Goal: Transaction & Acquisition: Purchase product/service

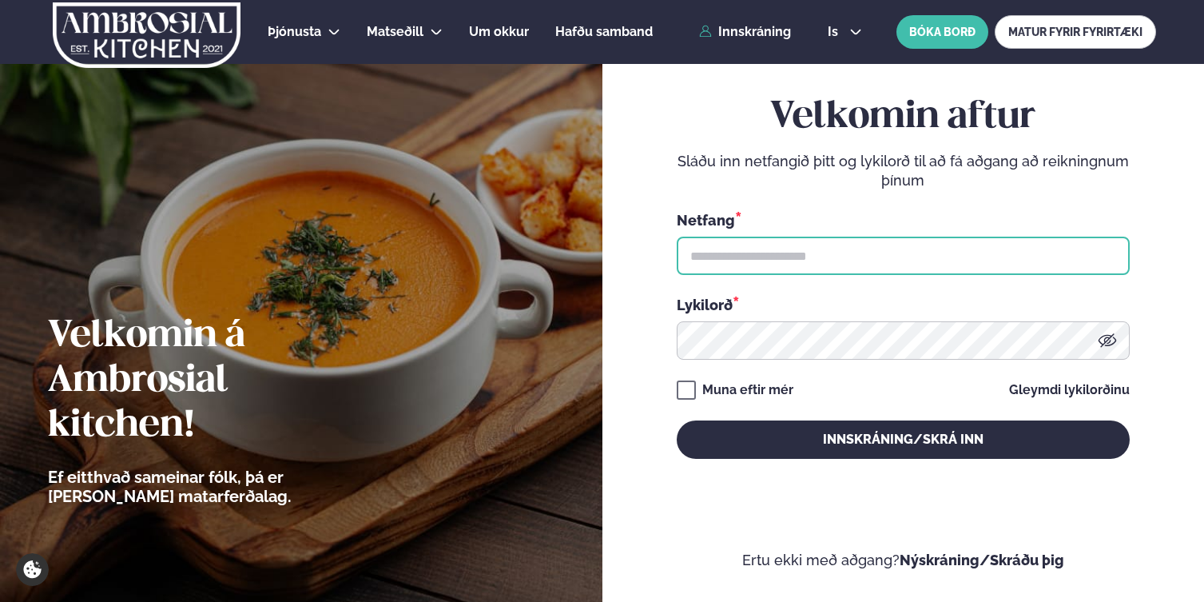
click at [773, 271] on input "text" at bounding box center [903, 256] width 453 height 38
type input "**********"
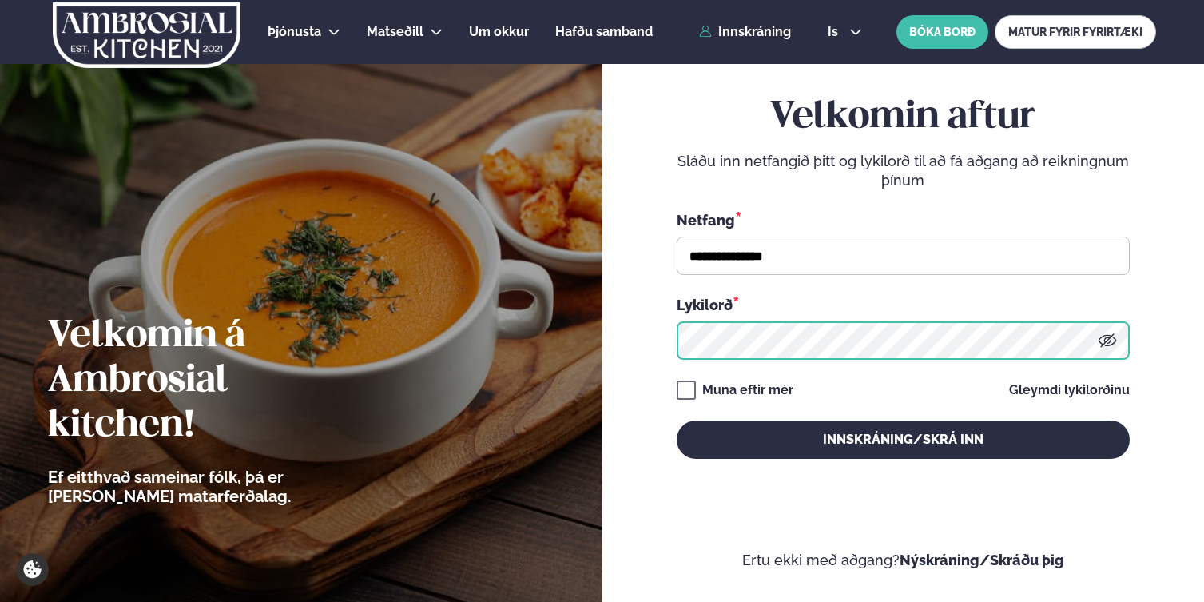
click at [677, 420] on button "Innskráning/Skrá inn" at bounding box center [903, 439] width 453 height 38
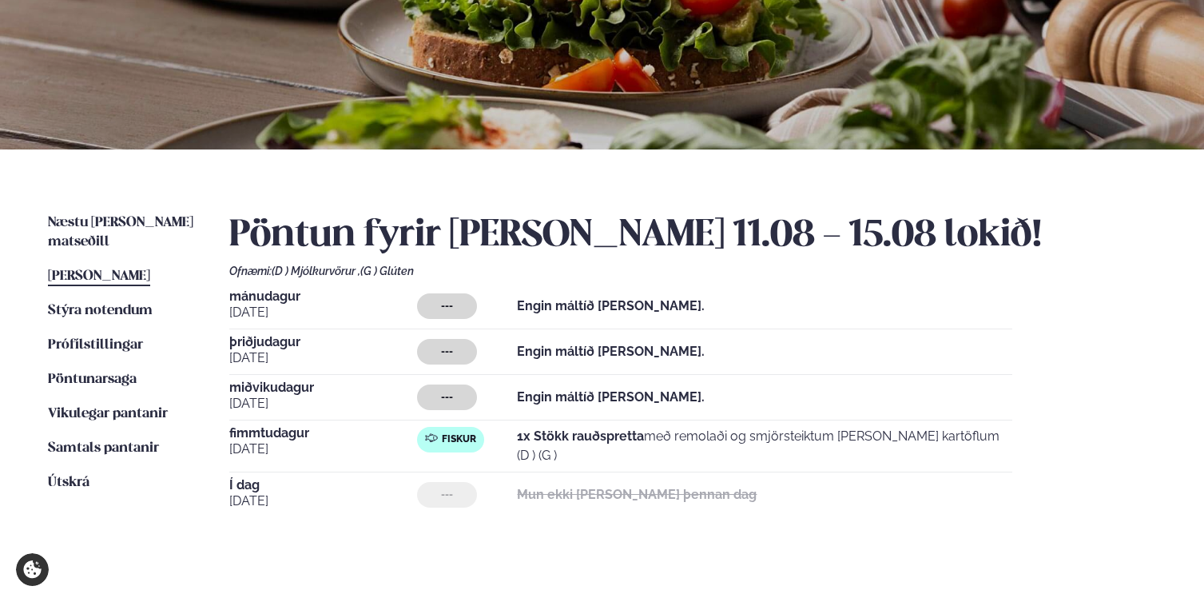
scroll to position [137, 0]
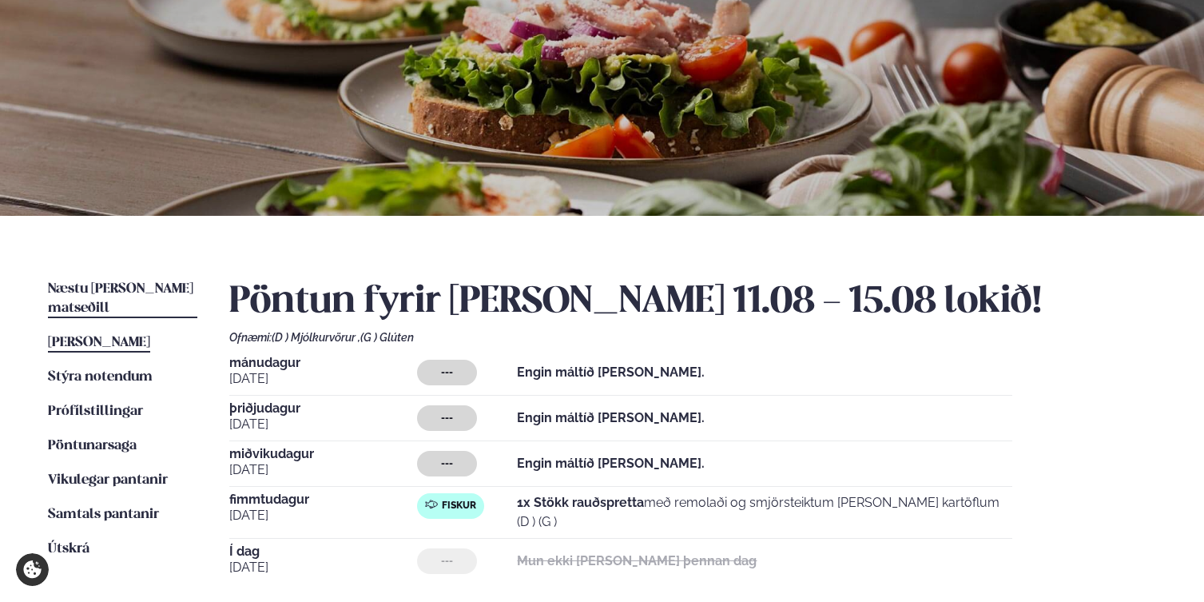
click at [126, 284] on span "Næstu [PERSON_NAME] matseðill" at bounding box center [120, 298] width 145 height 33
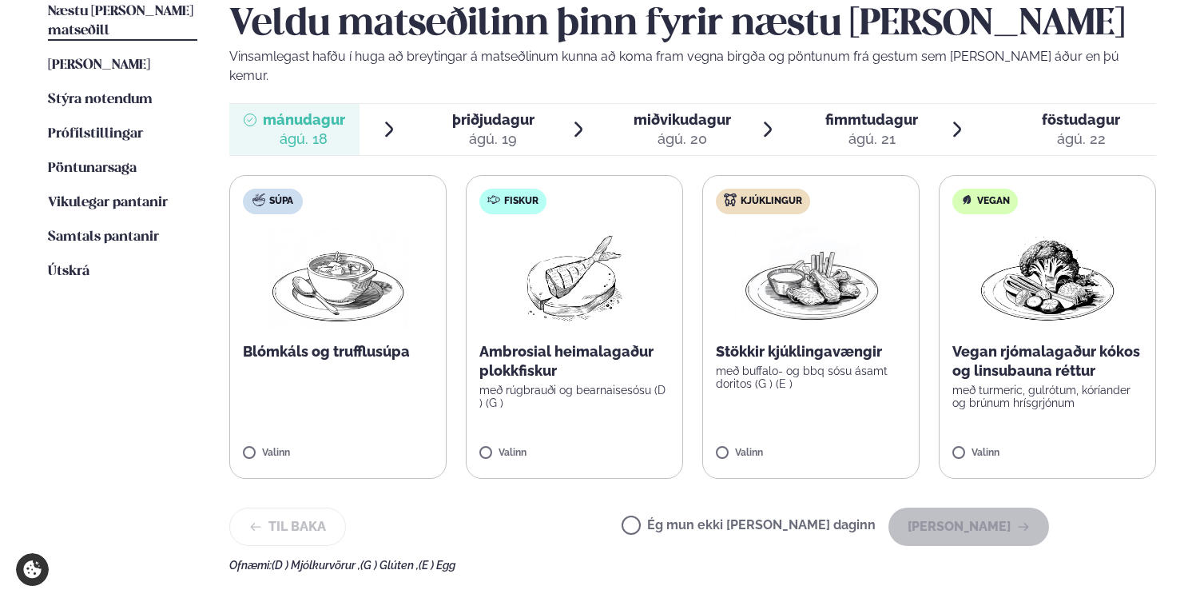
scroll to position [415, 0]
click at [714, 129] on div "ágú. 20" at bounding box center [682, 138] width 97 height 19
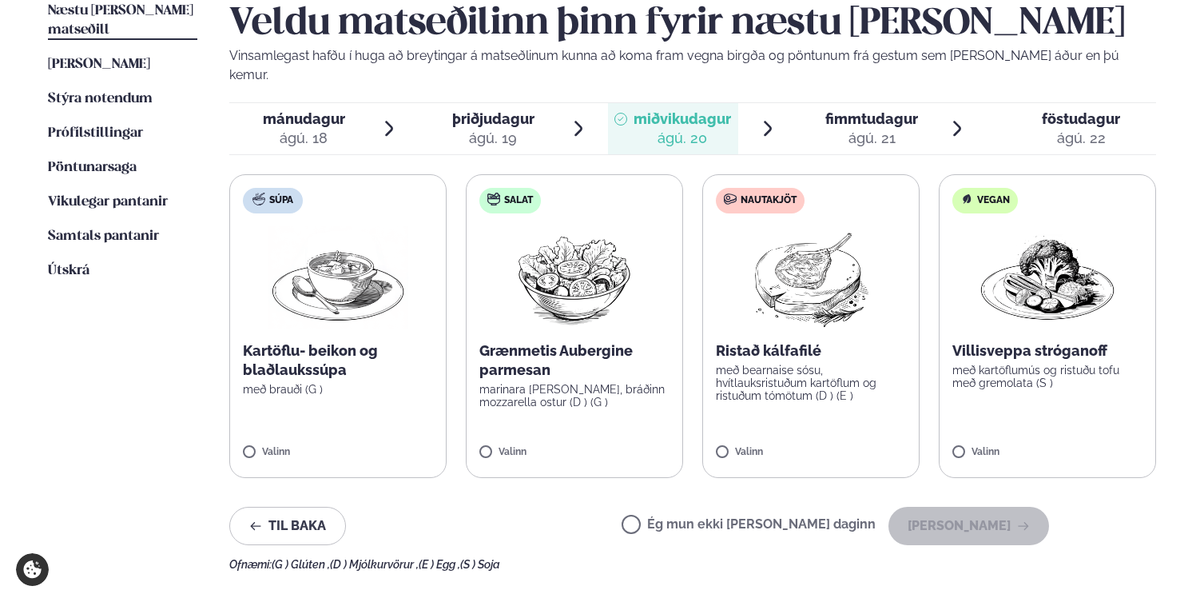
click at [483, 129] on div "ágú. 19" at bounding box center [493, 138] width 82 height 19
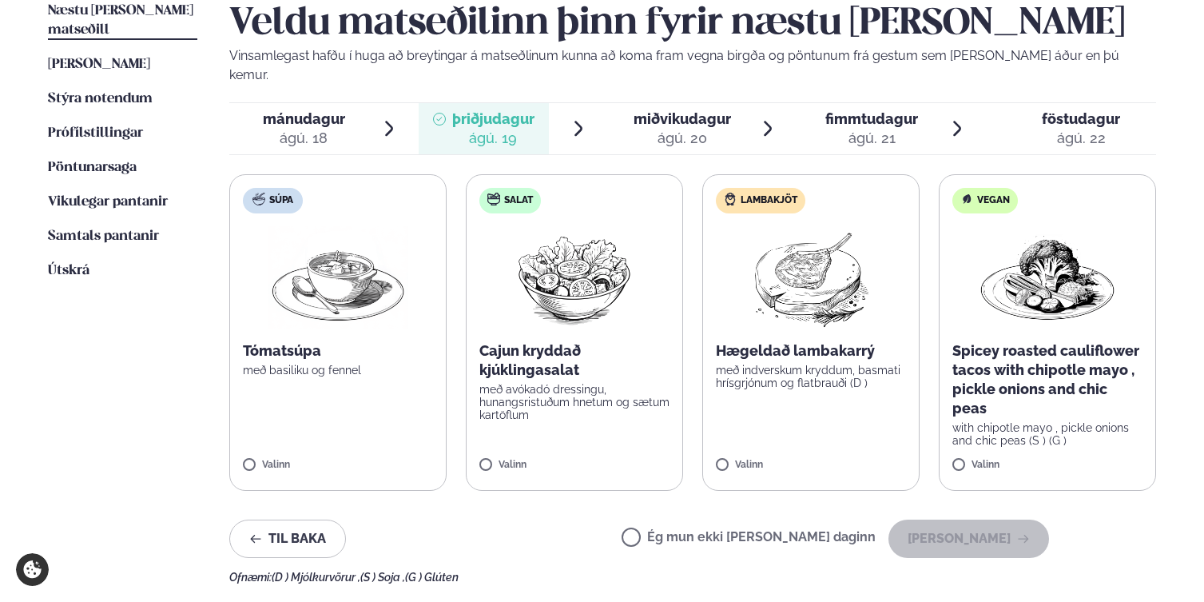
scroll to position [433, 0]
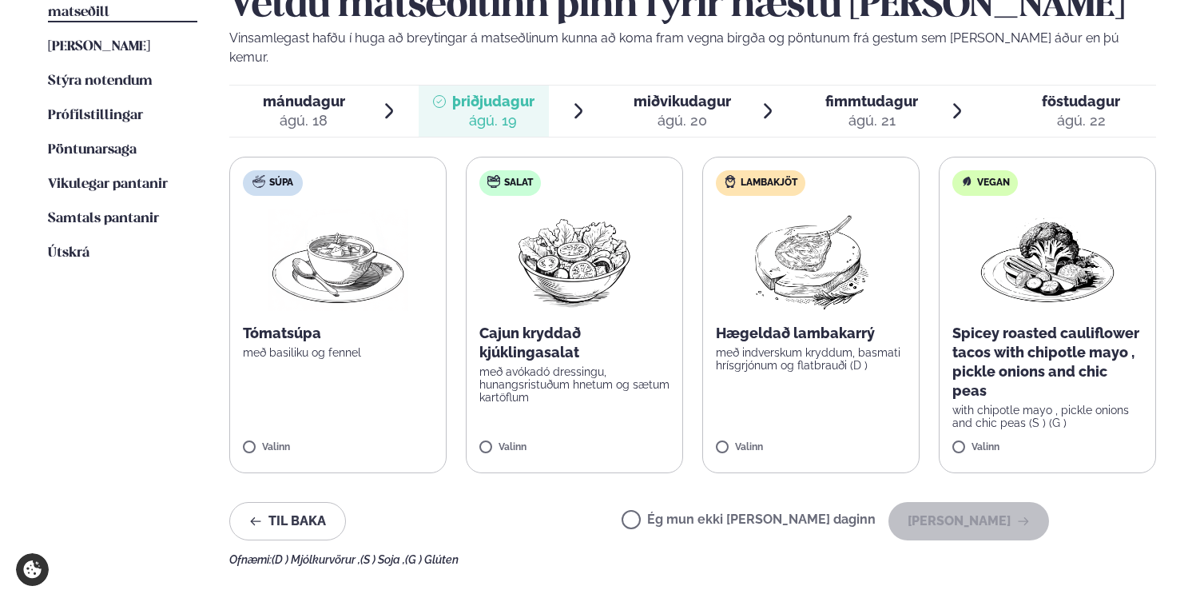
click at [671, 85] on span "miðvikudagur mið. [DATE]" at bounding box center [673, 110] width 130 height 51
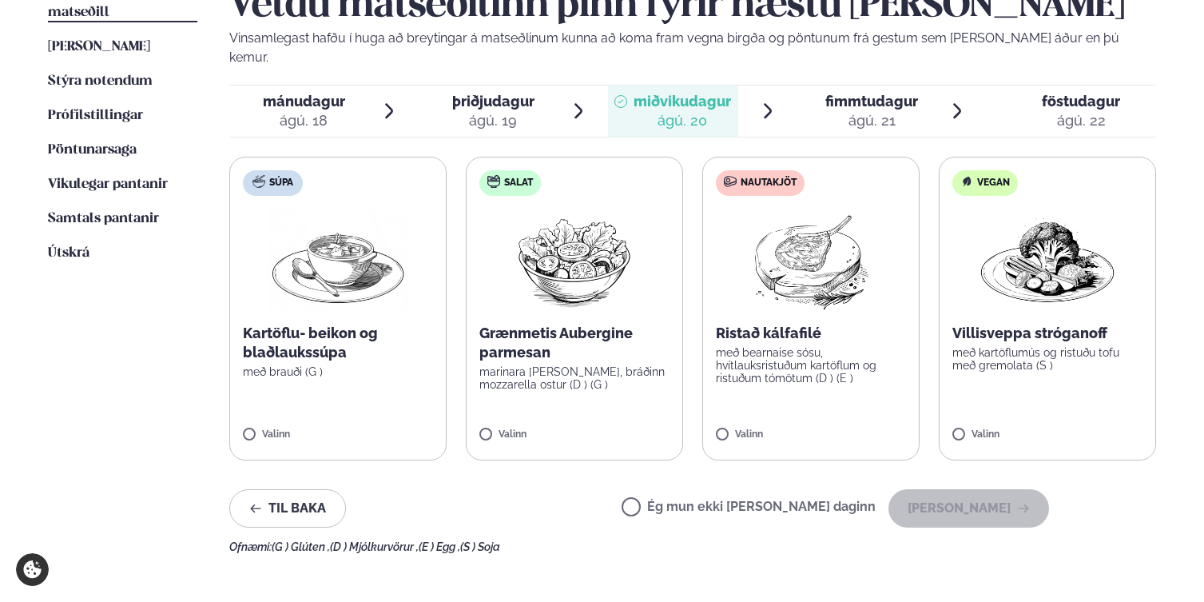
click at [886, 93] on span "fimmtudagur" at bounding box center [871, 101] width 93 height 17
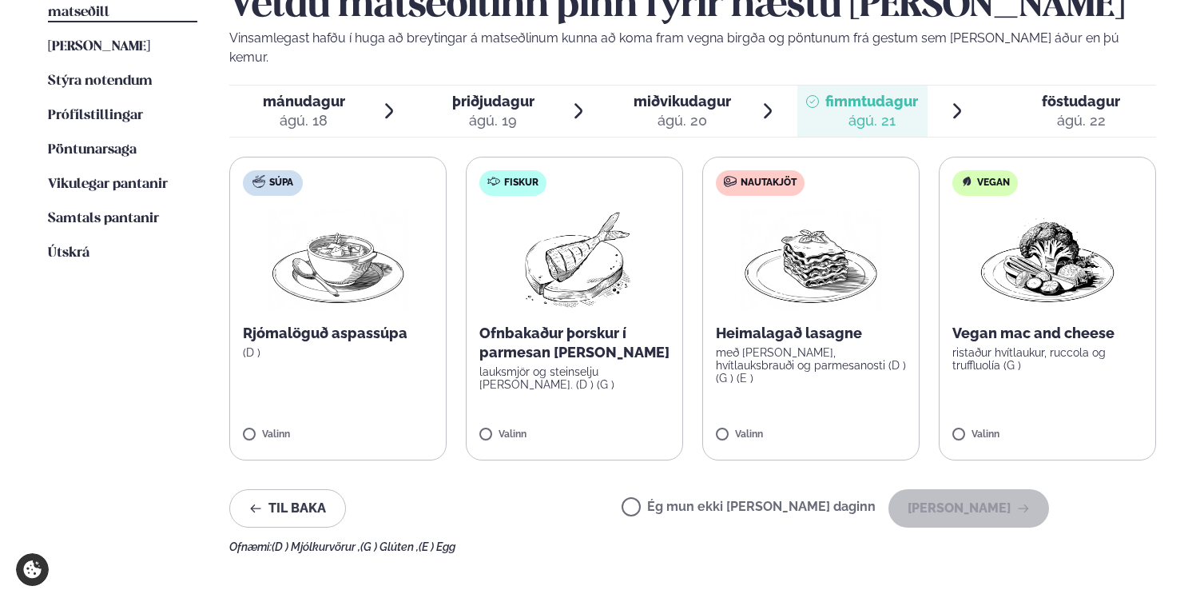
scroll to position [441, 0]
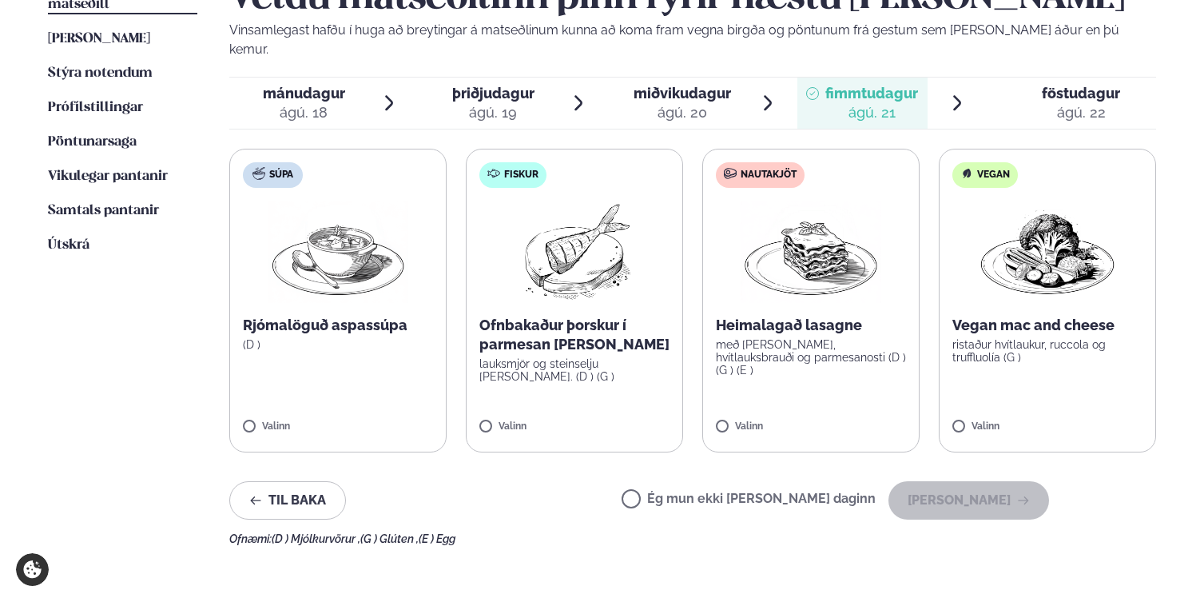
click at [312, 103] on div "ágú. 18" at bounding box center [304, 112] width 82 height 19
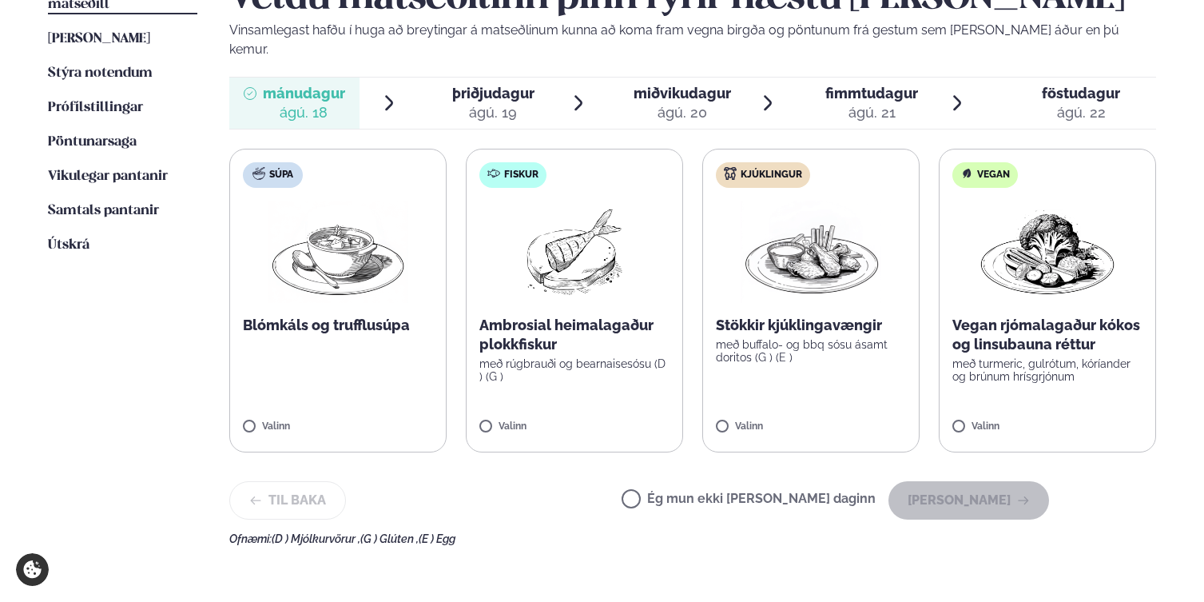
click at [488, 421] on div "Valinn" at bounding box center [574, 430] width 190 height 18
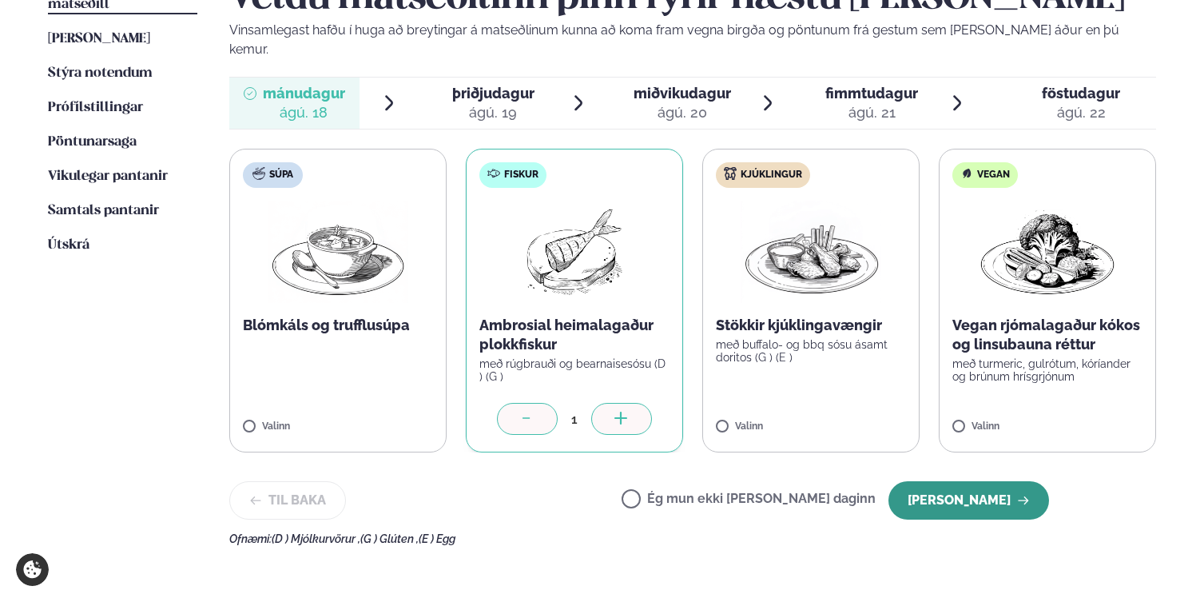
click at [983, 496] on button "[PERSON_NAME]" at bounding box center [968, 500] width 161 height 38
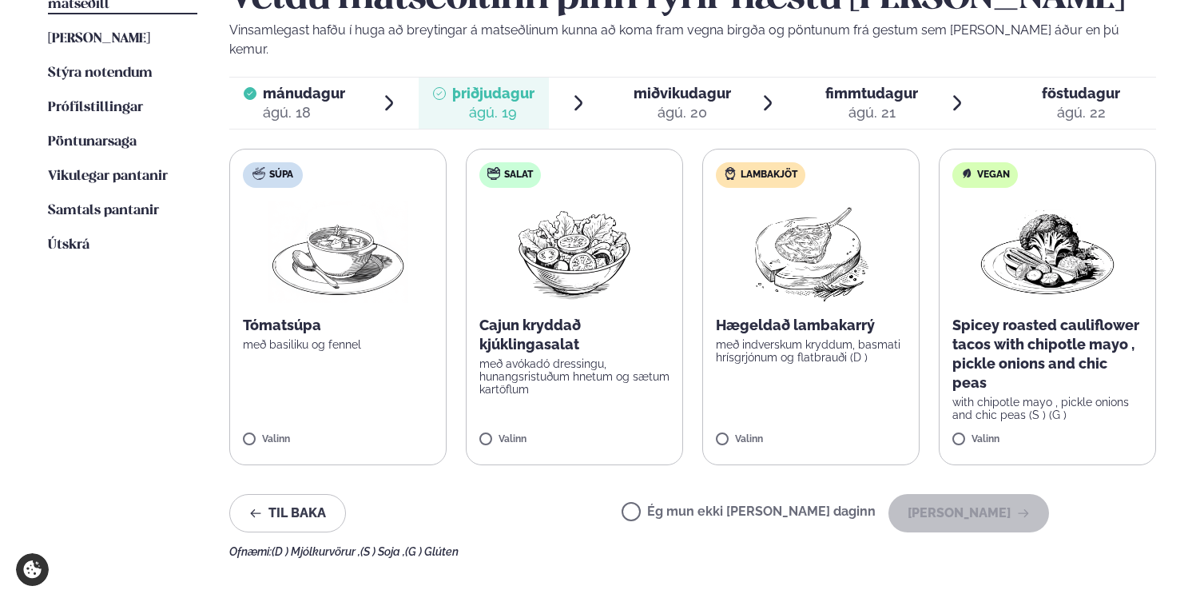
click at [685, 505] on label "Ég mun ekki [PERSON_NAME] daginn" at bounding box center [749, 513] width 254 height 17
click at [936, 494] on button "[PERSON_NAME]" at bounding box center [968, 513] width 161 height 38
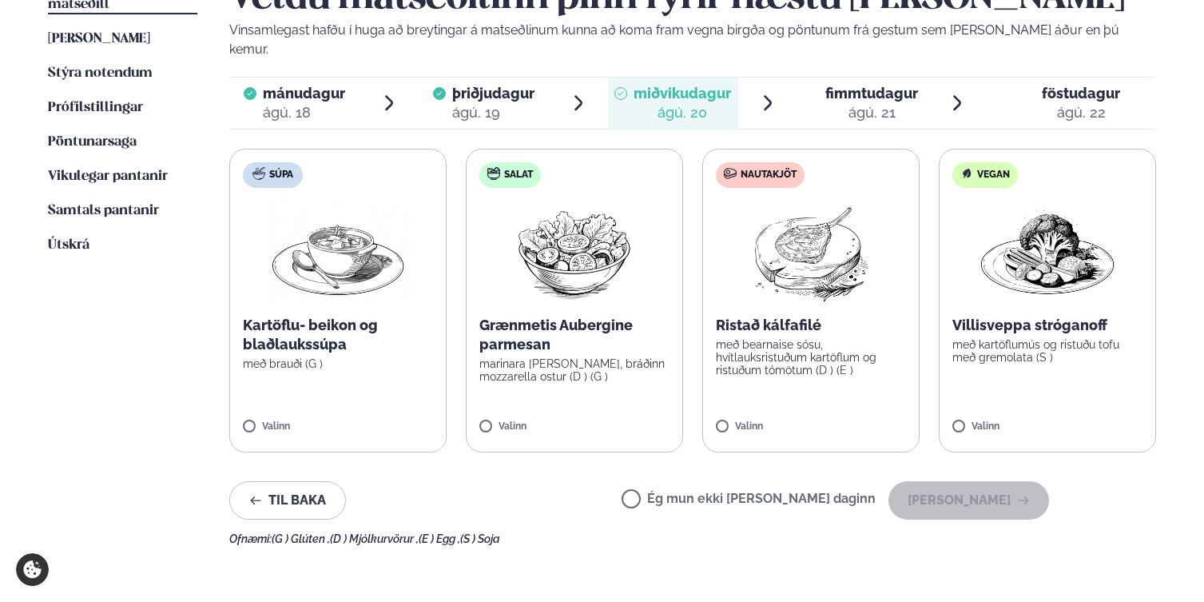
click at [734, 490] on div "Ég mun ekki [PERSON_NAME] daginn [PERSON_NAME]" at bounding box center [835, 500] width 427 height 38
click at [805, 492] on label "Ég mun ekki [PERSON_NAME] daginn" at bounding box center [749, 500] width 254 height 17
click at [897, 481] on div "Ég mun ekki [PERSON_NAME] daginn [PERSON_NAME]" at bounding box center [835, 500] width 427 height 38
click at [924, 481] on button "[PERSON_NAME]" at bounding box center [968, 500] width 161 height 38
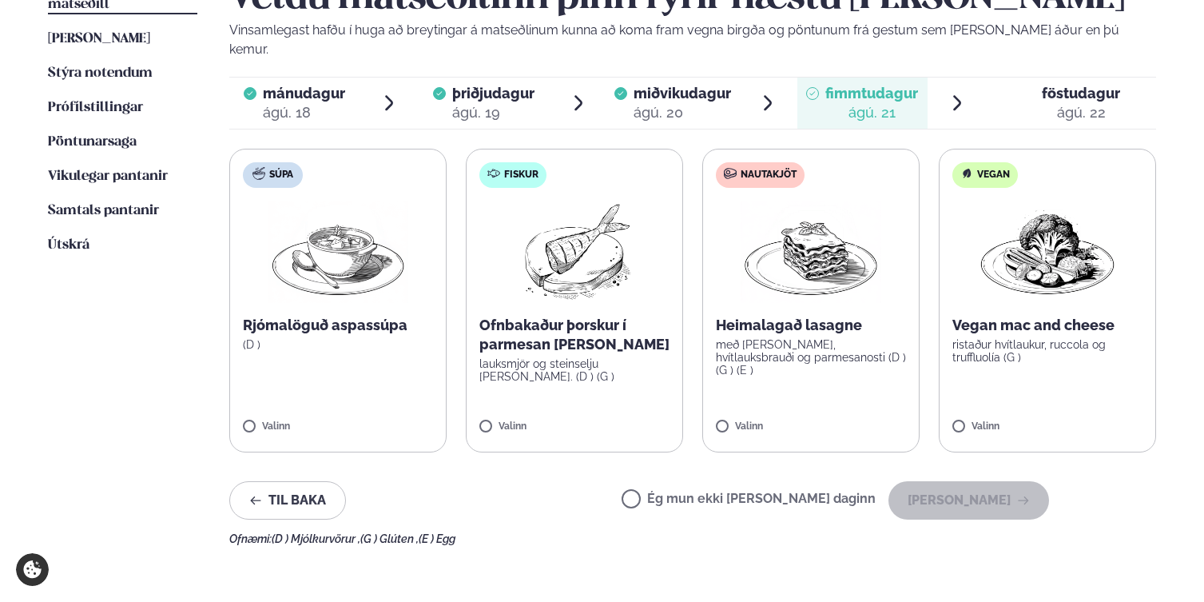
click at [572, 295] on label "Fiskur Ofnbakaður þorskur í parmesan [PERSON_NAME] lauksmjör og steinselju [PER…" at bounding box center [574, 301] width 217 height 304
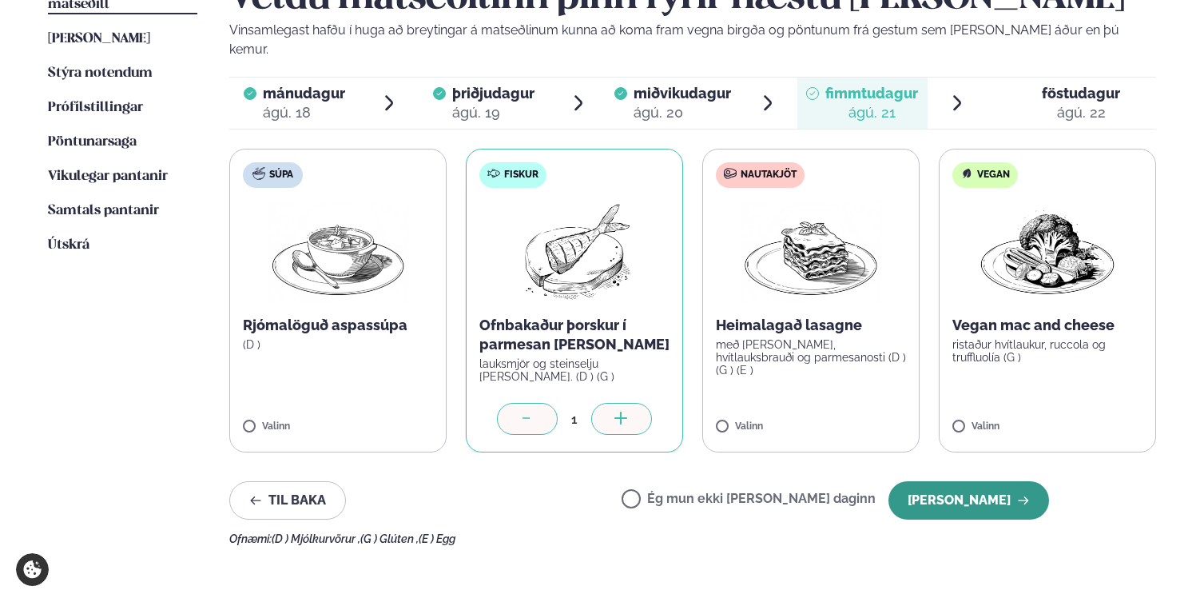
click at [995, 490] on button "[PERSON_NAME]" at bounding box center [968, 500] width 161 height 38
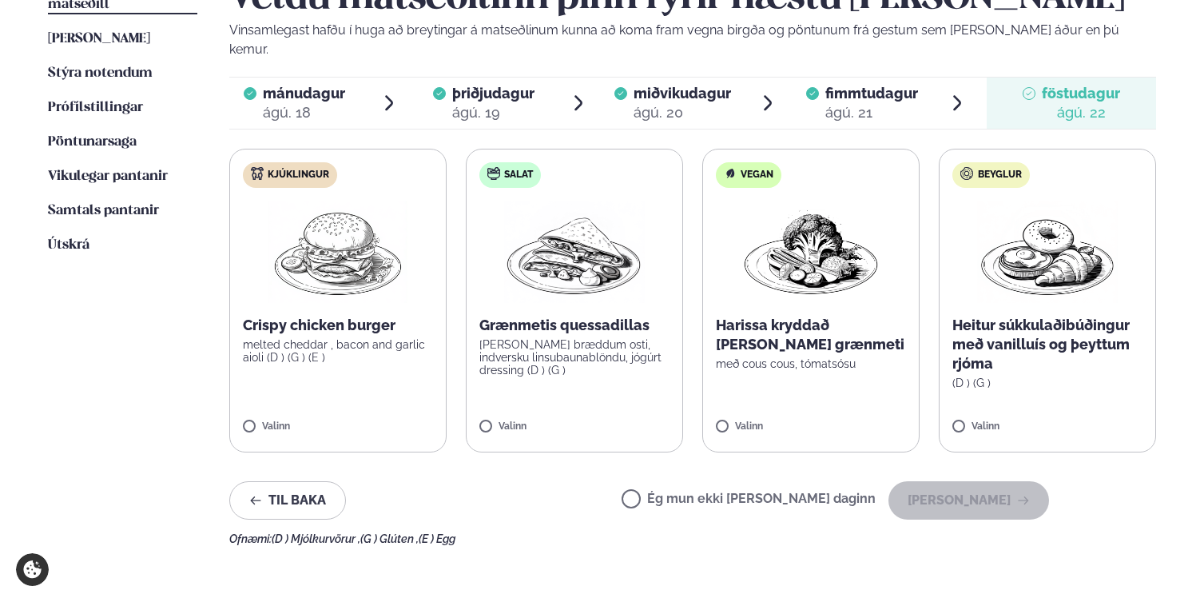
click at [691, 492] on label "Ég mun ekki [PERSON_NAME] daginn" at bounding box center [749, 500] width 254 height 17
click at [958, 481] on button "[PERSON_NAME]" at bounding box center [968, 500] width 161 height 38
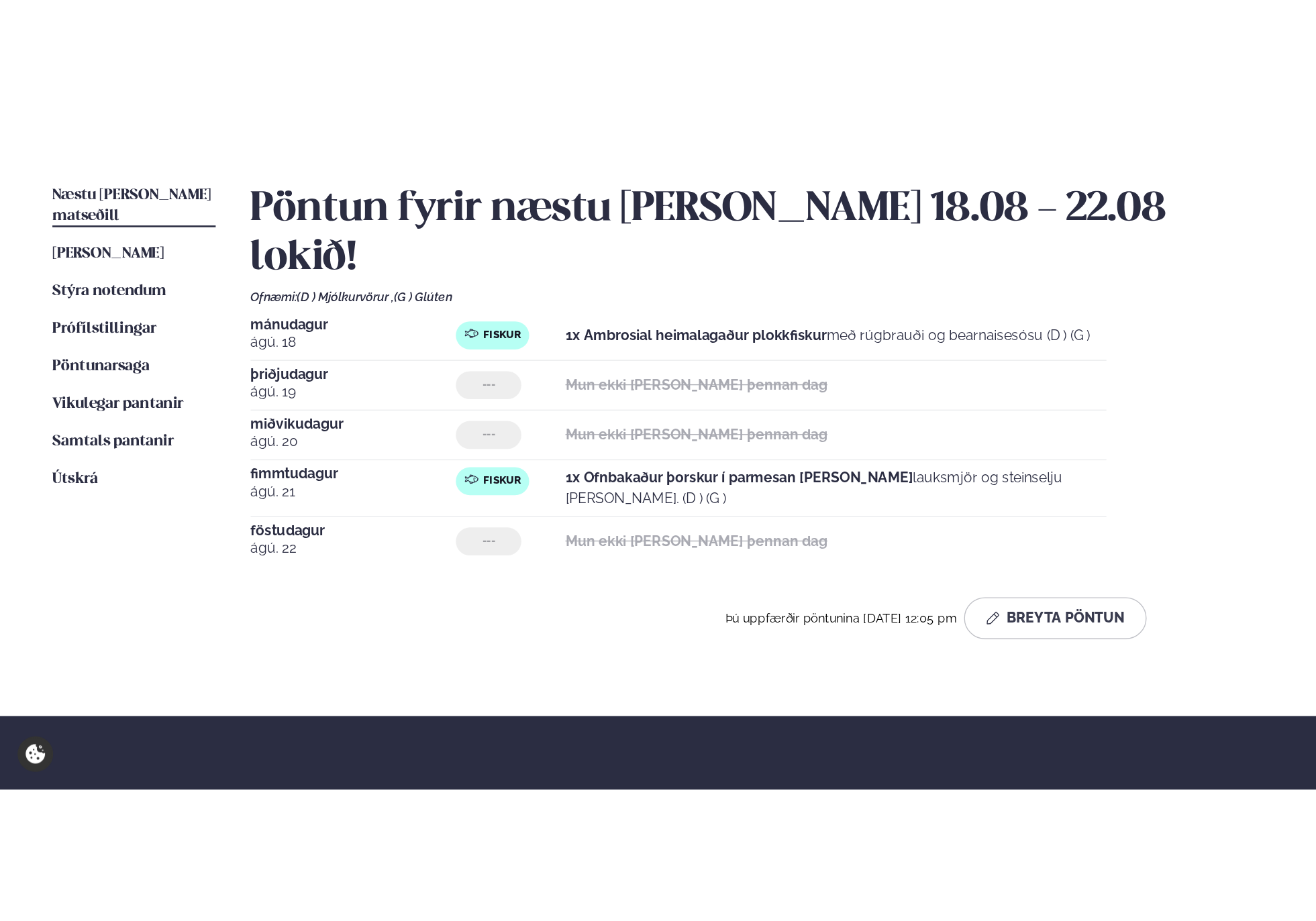
scroll to position [76, 0]
